Goal: Task Accomplishment & Management: Use online tool/utility

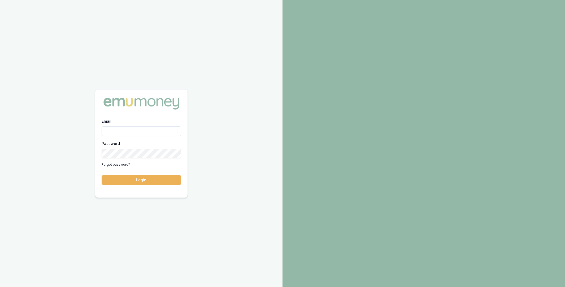
click at [0, 287] on com-1password-button at bounding box center [0, 287] width 0 height 0
type input "m@emumoney.com.au"
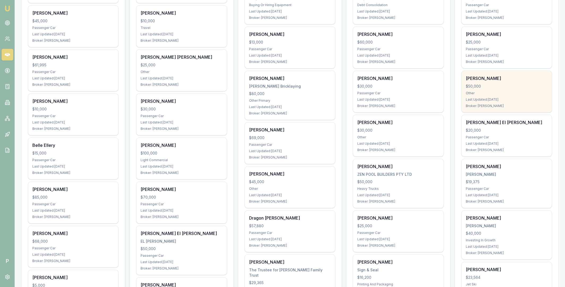
scroll to position [343, 0]
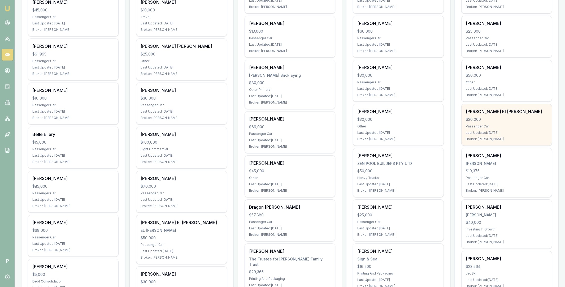
click at [509, 115] on div "Hassan El Abdallah $20,000 Passenger Car Last Updated: 3 days ago Broker: Erin …" at bounding box center [507, 124] width 90 height 41
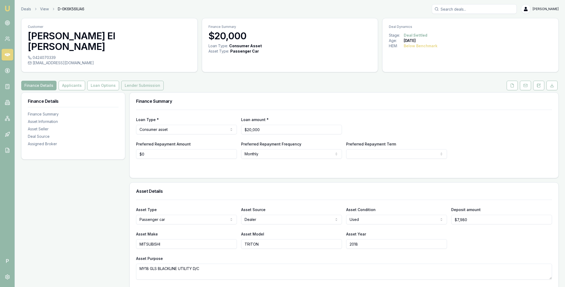
click at [143, 81] on button "Lender Submission" at bounding box center [142, 86] width 42 height 10
